Goal: Information Seeking & Learning: Learn about a topic

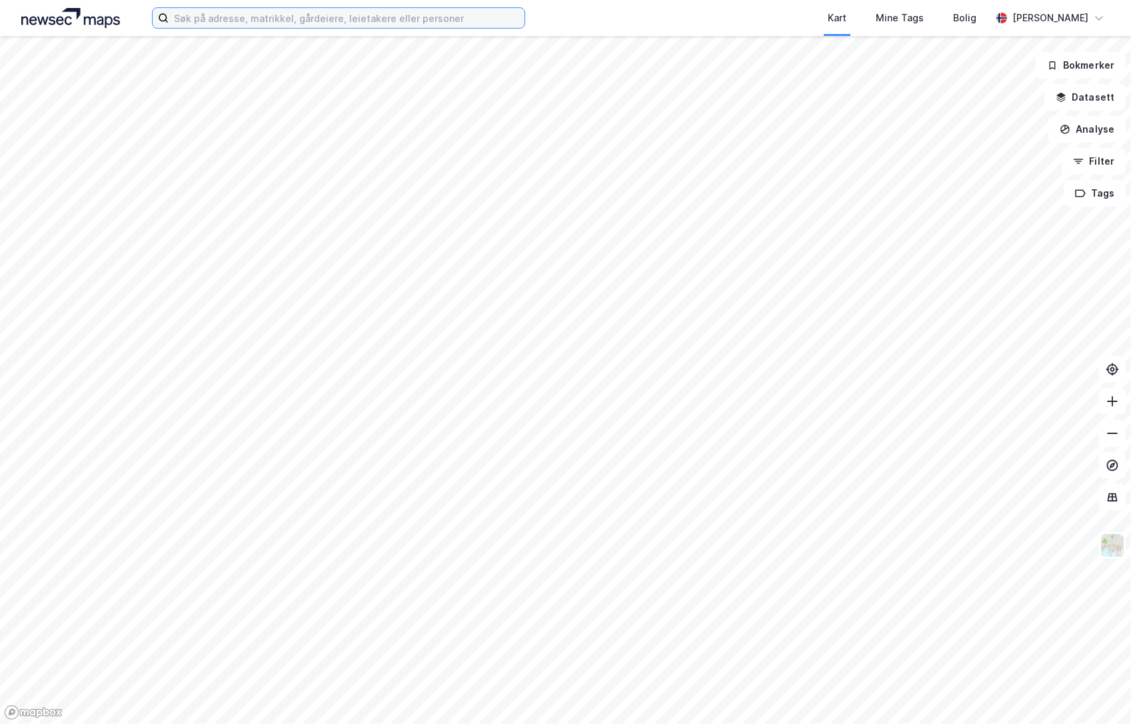
click at [280, 24] on input at bounding box center [347, 18] width 356 height 20
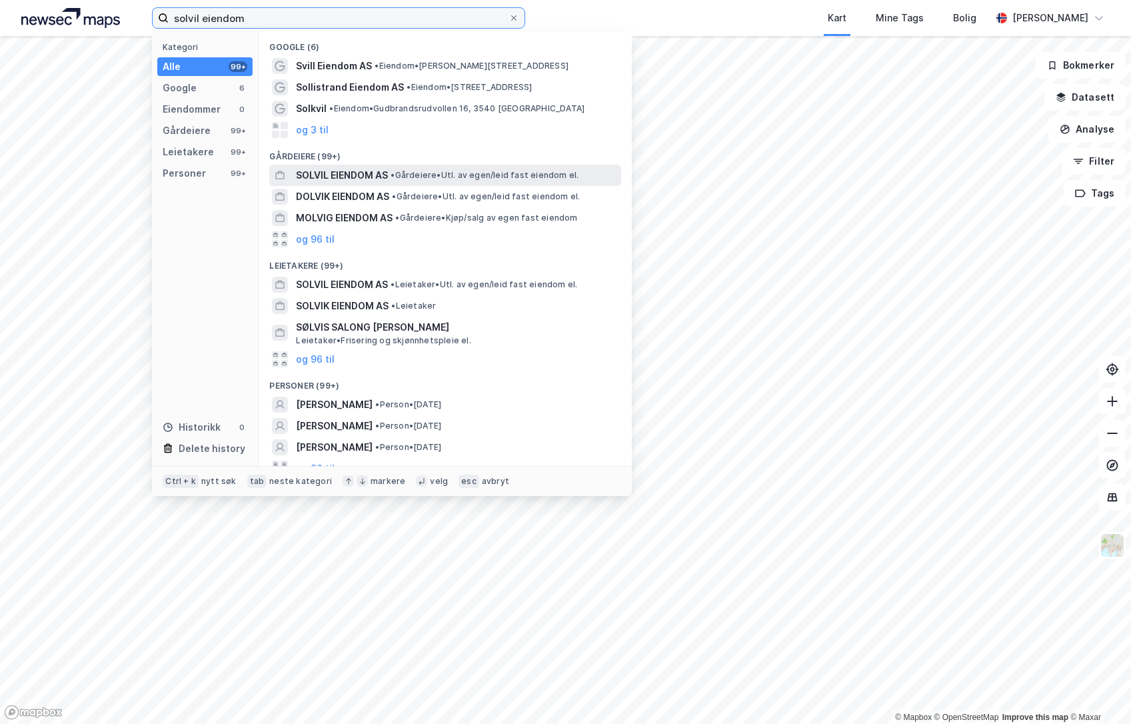
type input "solvil eiendom"
click at [340, 174] on span "SOLVIL EIENDOM AS" at bounding box center [342, 175] width 92 height 16
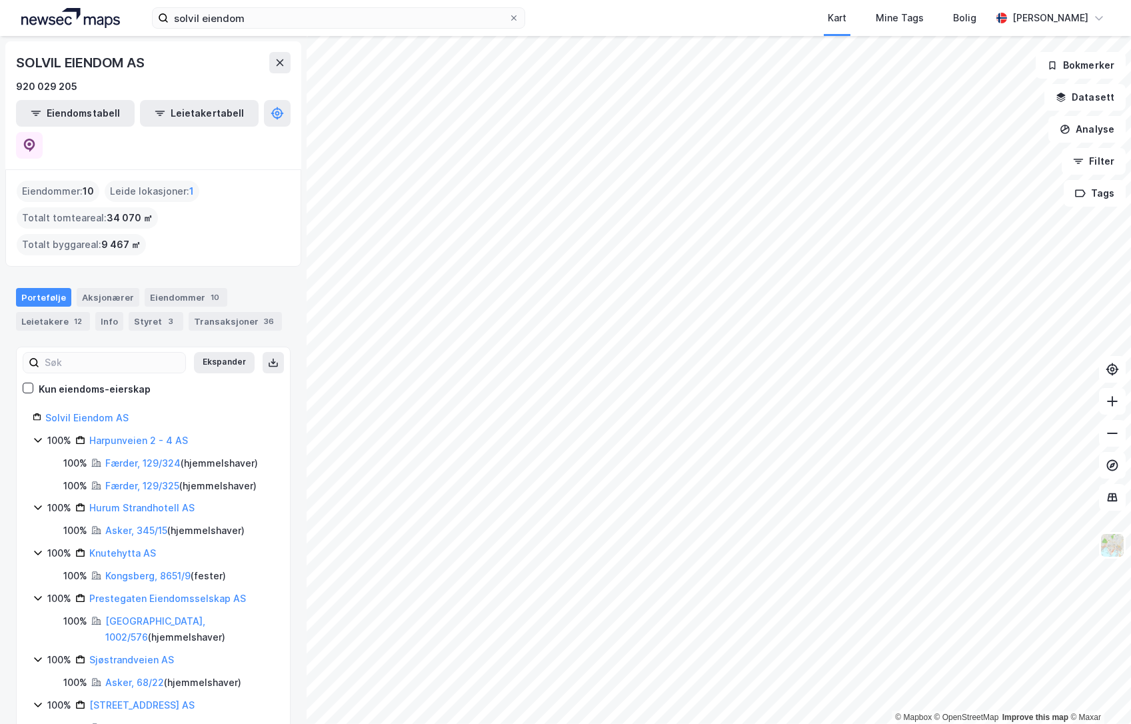
scroll to position [74, 0]
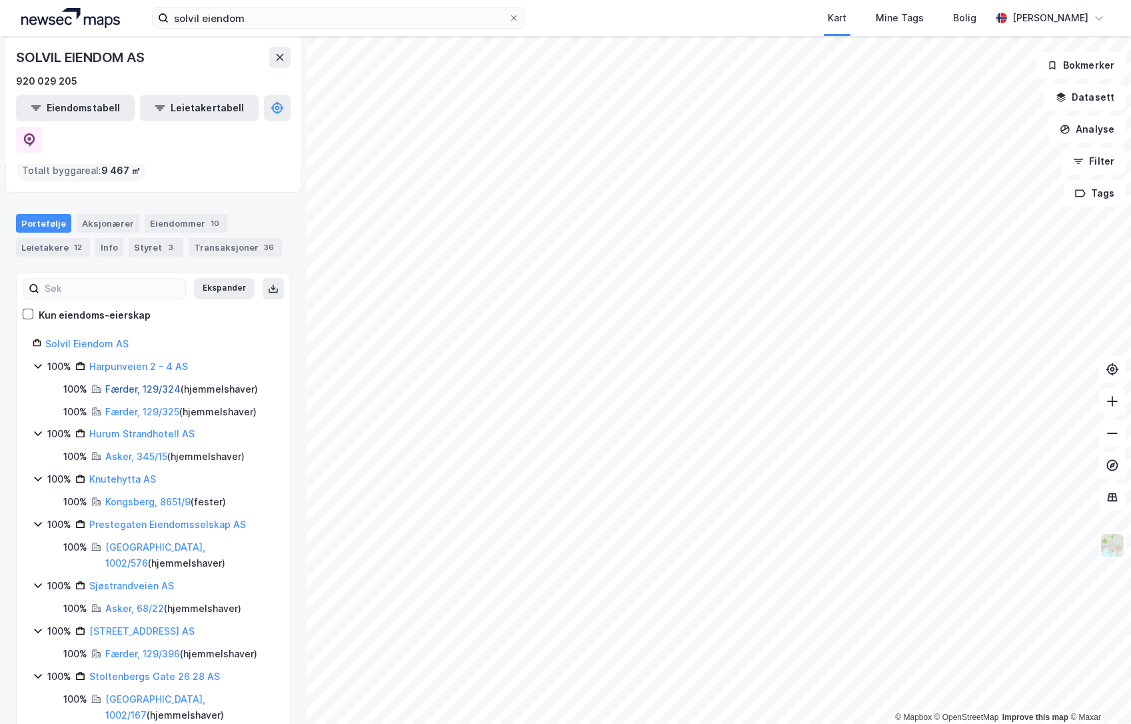
click at [147, 383] on link "Færder, 129/324" at bounding box center [142, 388] width 75 height 11
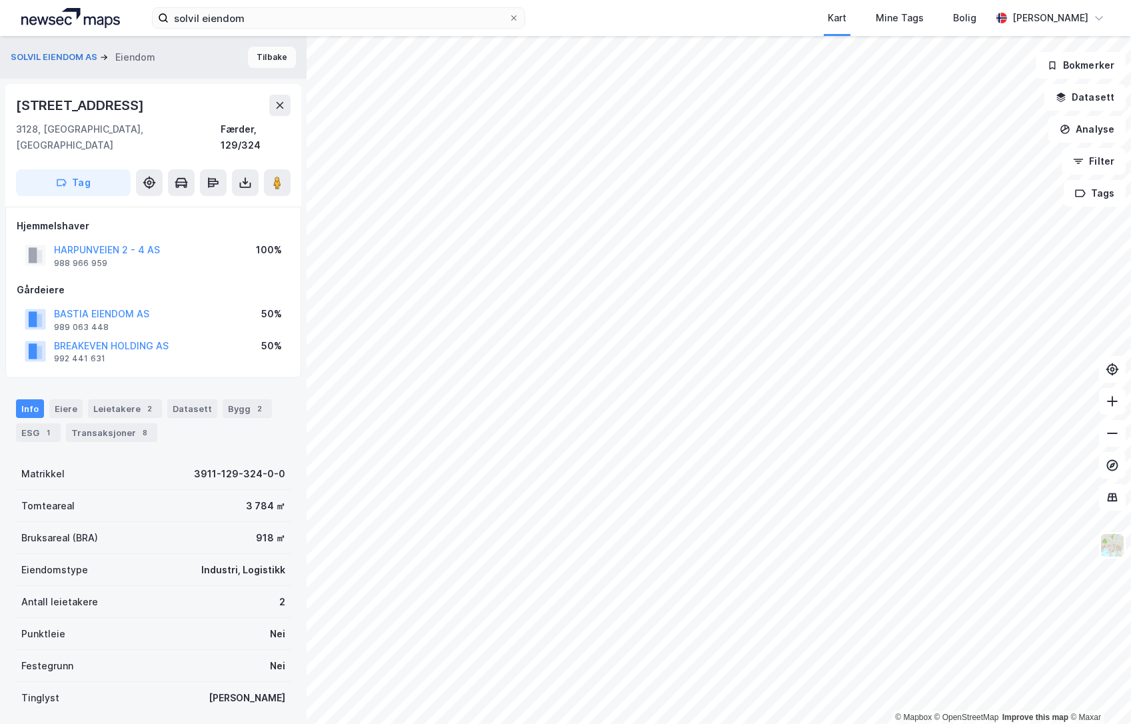
click at [250, 58] on button "Tilbake" at bounding box center [272, 57] width 48 height 21
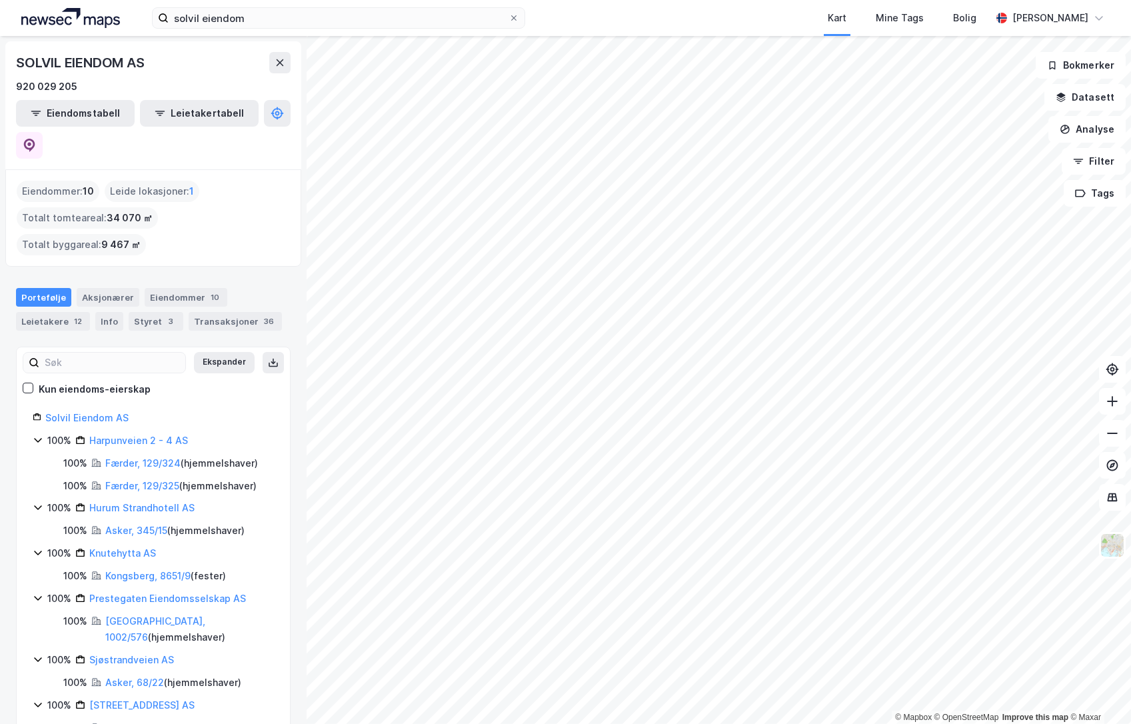
scroll to position [123, 0]
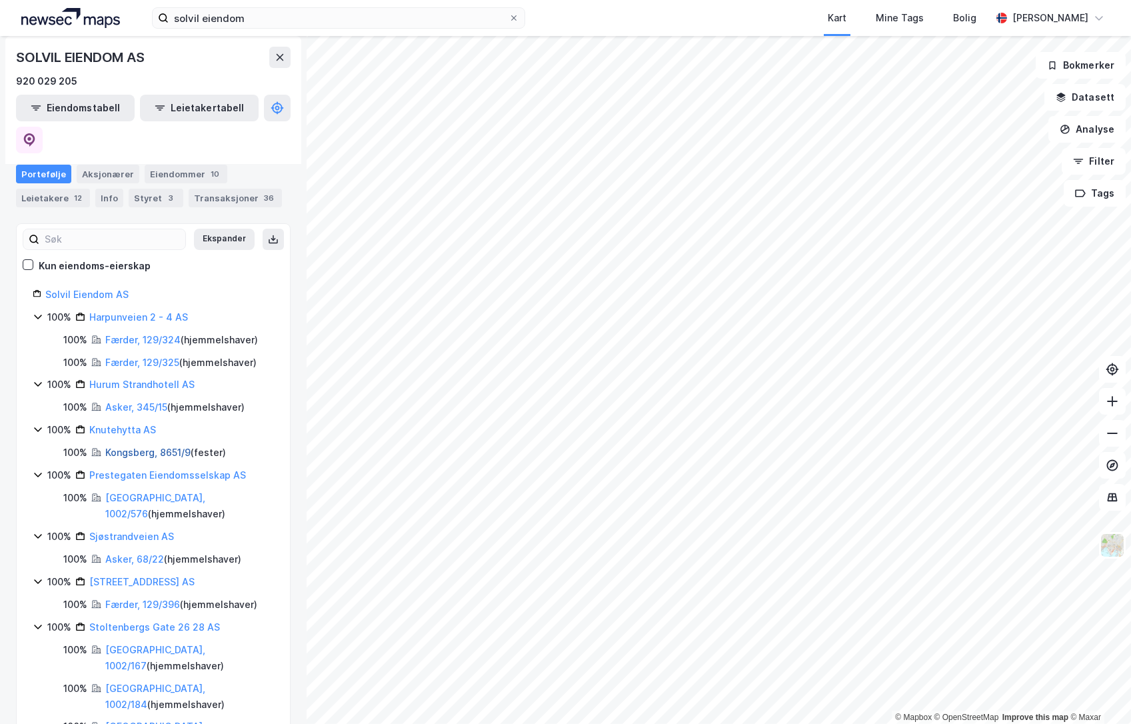
click at [141, 447] on link "Kongsberg, 8651/9" at bounding box center [147, 452] width 85 height 11
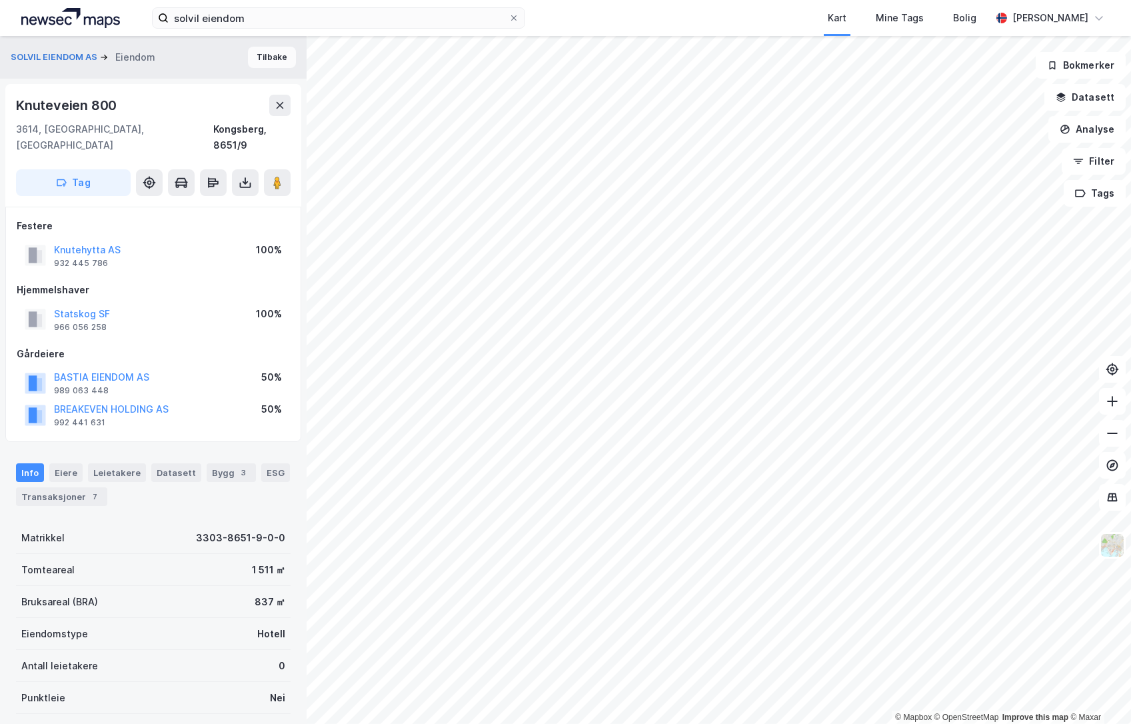
click at [252, 57] on button "Tilbake" at bounding box center [272, 57] width 48 height 21
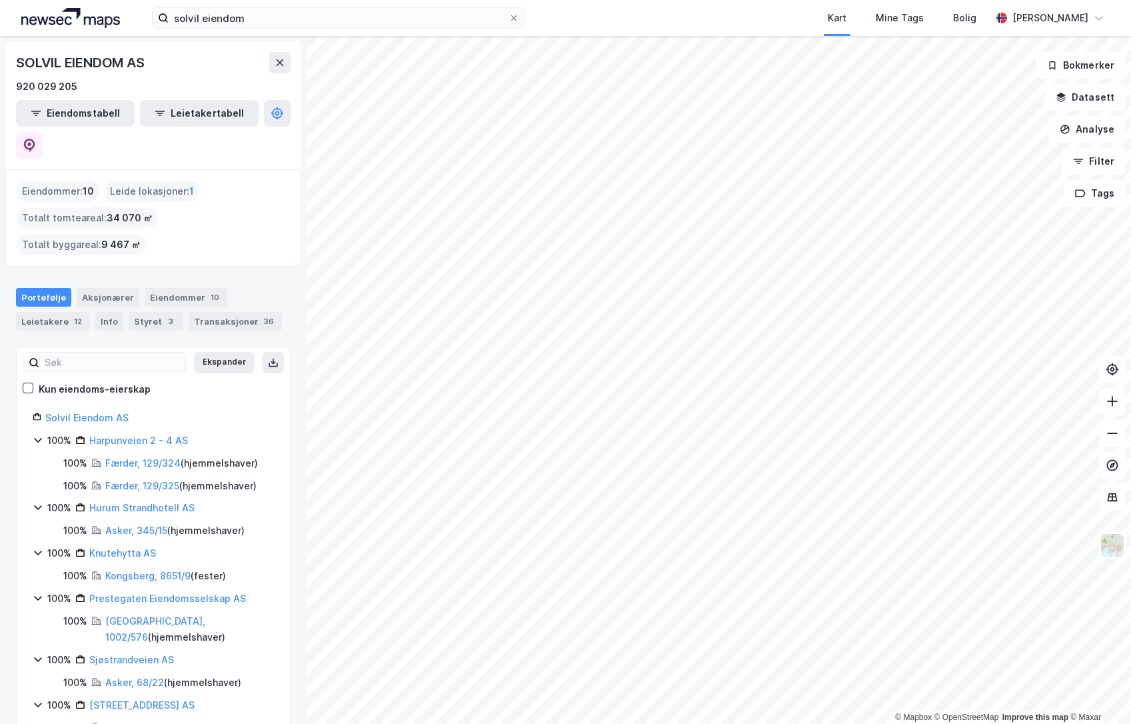
scroll to position [123, 0]
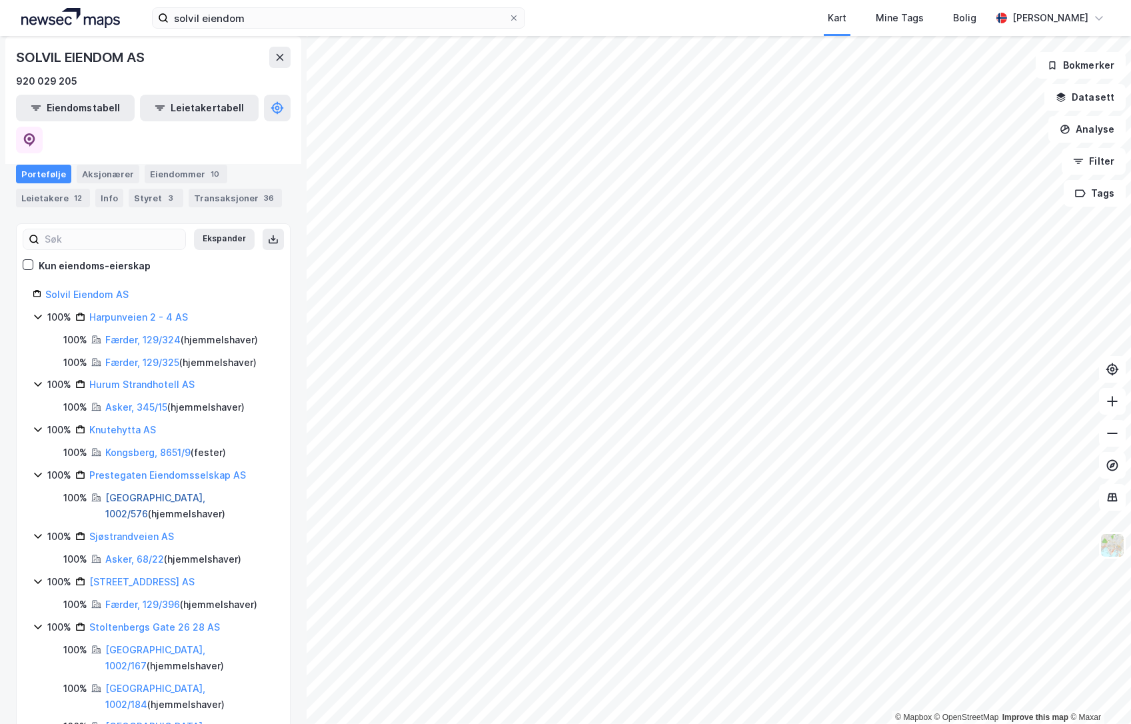
click at [161, 492] on link "[GEOGRAPHIC_DATA], 1002/576" at bounding box center [155, 505] width 100 height 27
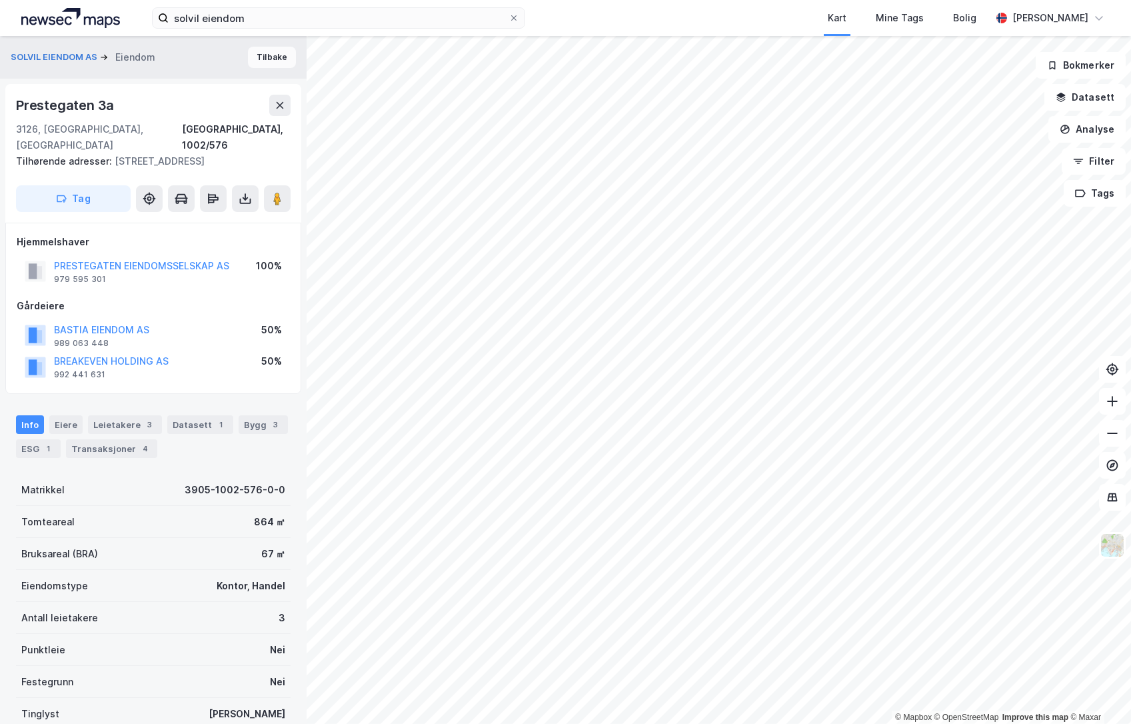
click at [253, 62] on button "Tilbake" at bounding box center [272, 57] width 48 height 21
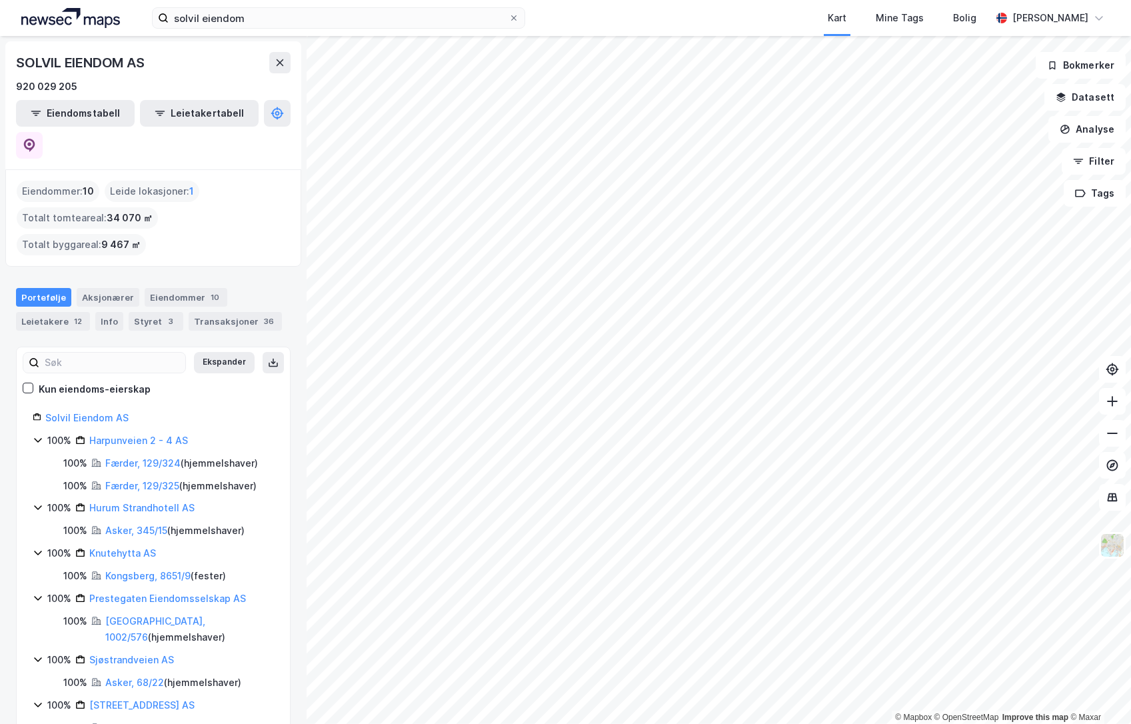
scroll to position [123, 0]
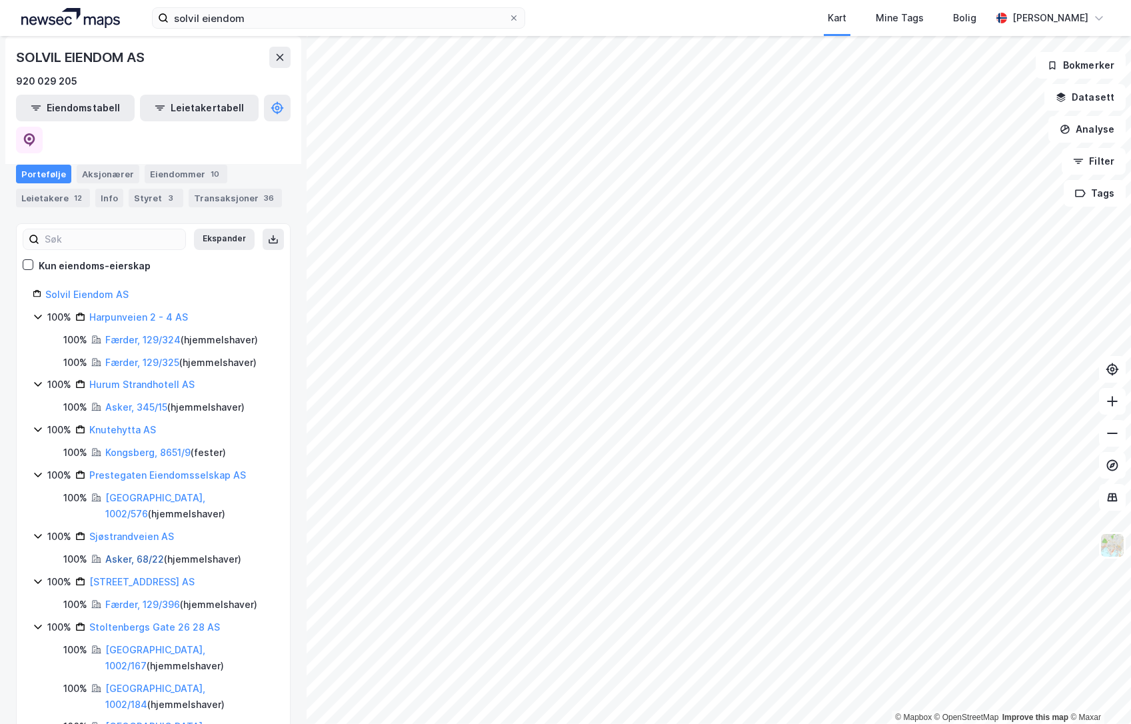
click at [139, 553] on link "Asker, 68/22" at bounding box center [134, 558] width 59 height 11
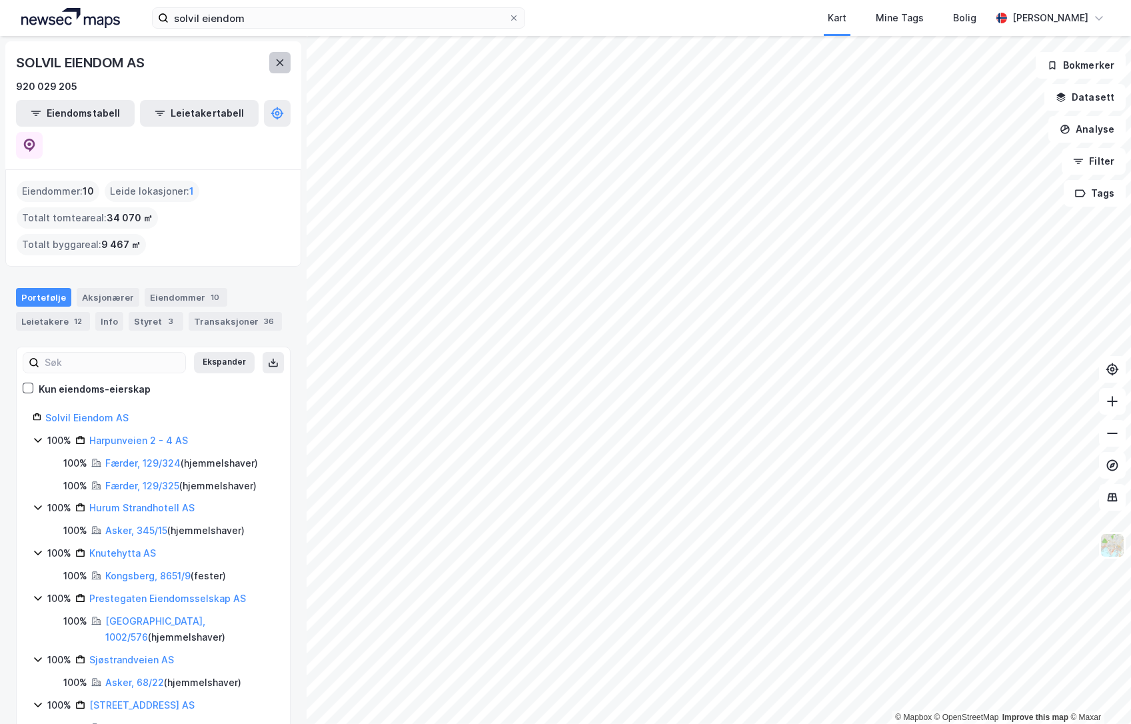
click at [284, 65] on icon at bounding box center [280, 62] width 11 height 11
